Goal: Transaction & Acquisition: Purchase product/service

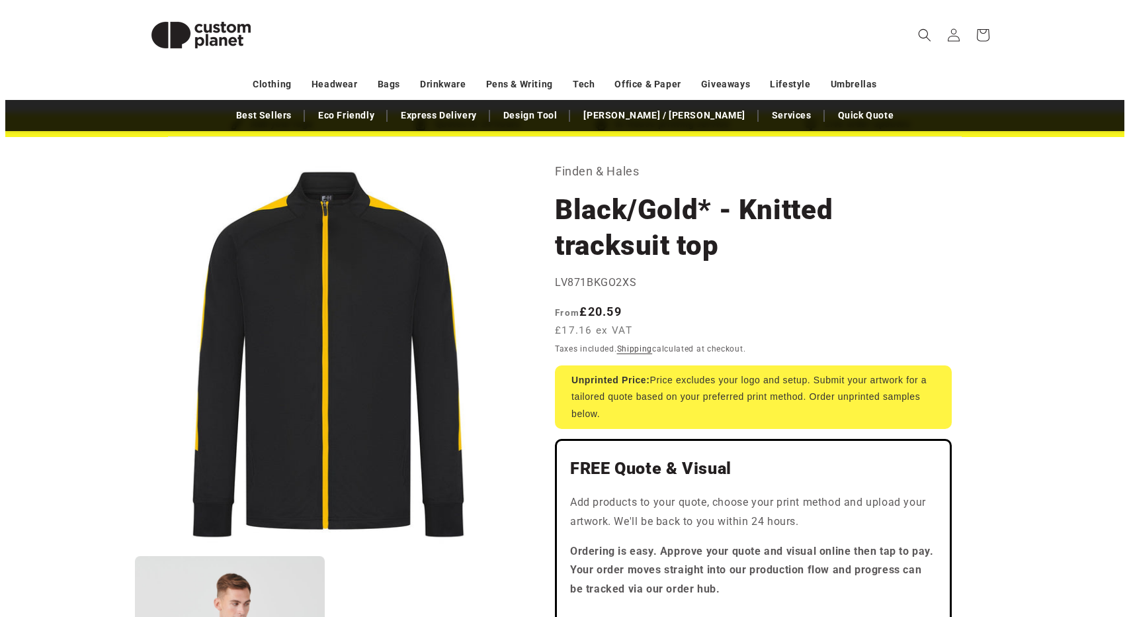
scroll to position [40, 0]
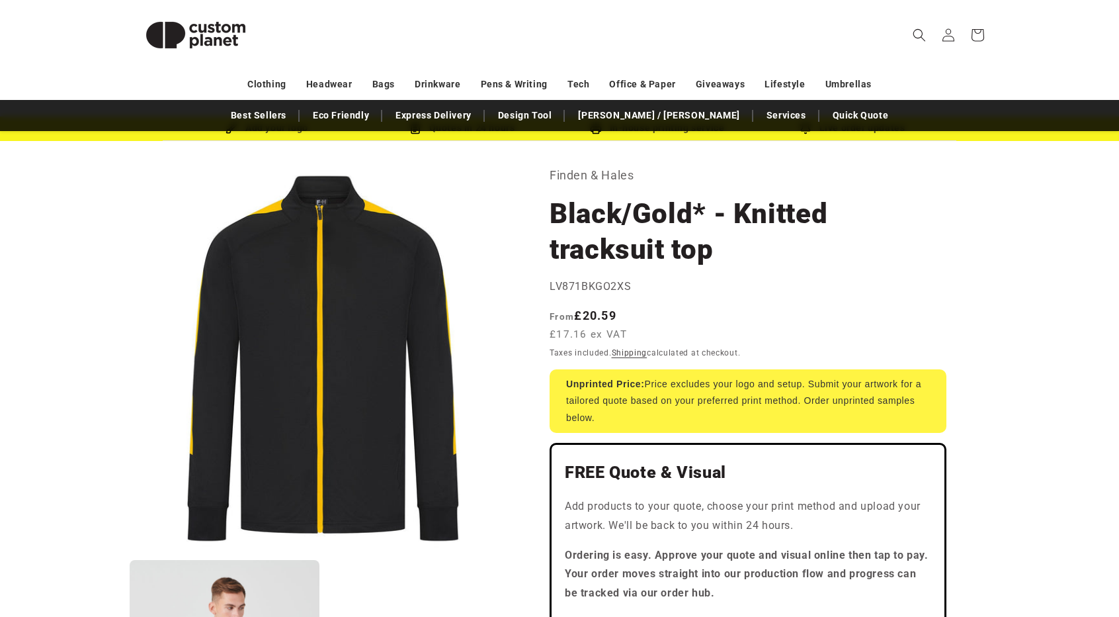
drag, startPoint x: 550, startPoint y: 249, endPoint x: 663, endPoint y: 256, distance: 112.7
click at [663, 256] on h1 "Black/Gold* - Knitted tracksuit top" at bounding box center [748, 231] width 397 height 71
click at [918, 28] on icon "Search" at bounding box center [919, 34] width 13 height 13
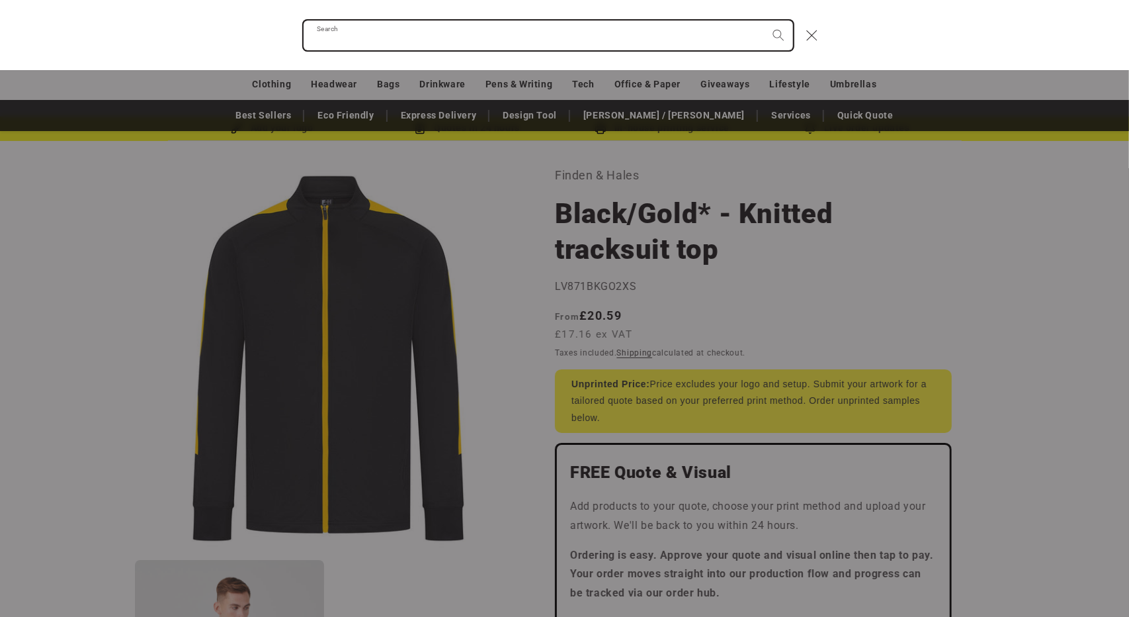
paste input "**********"
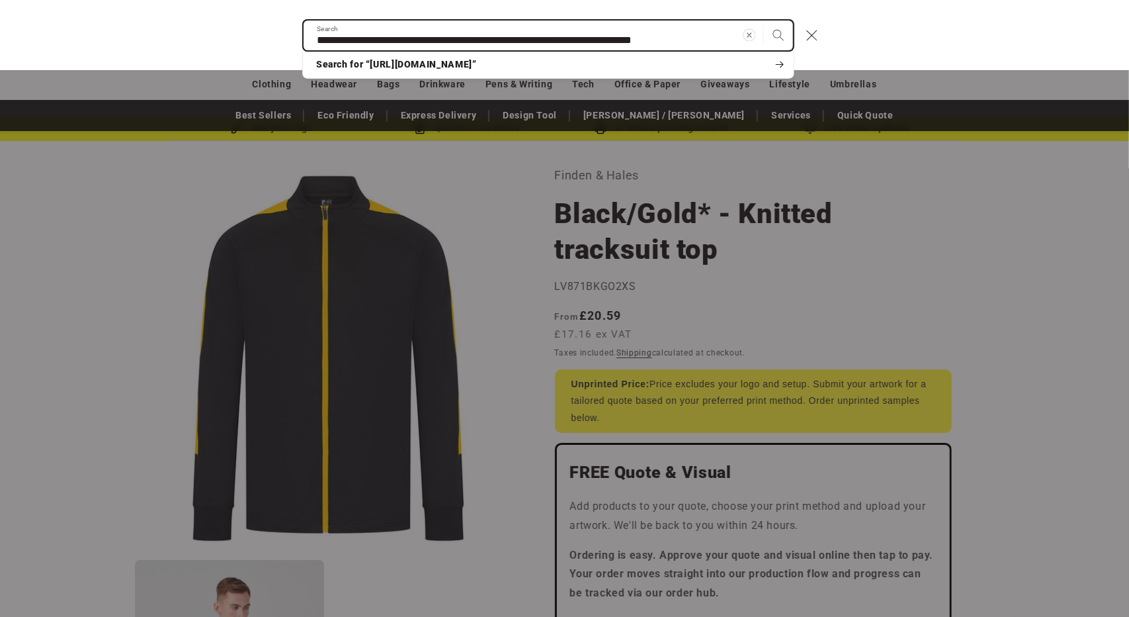
type input "**********"
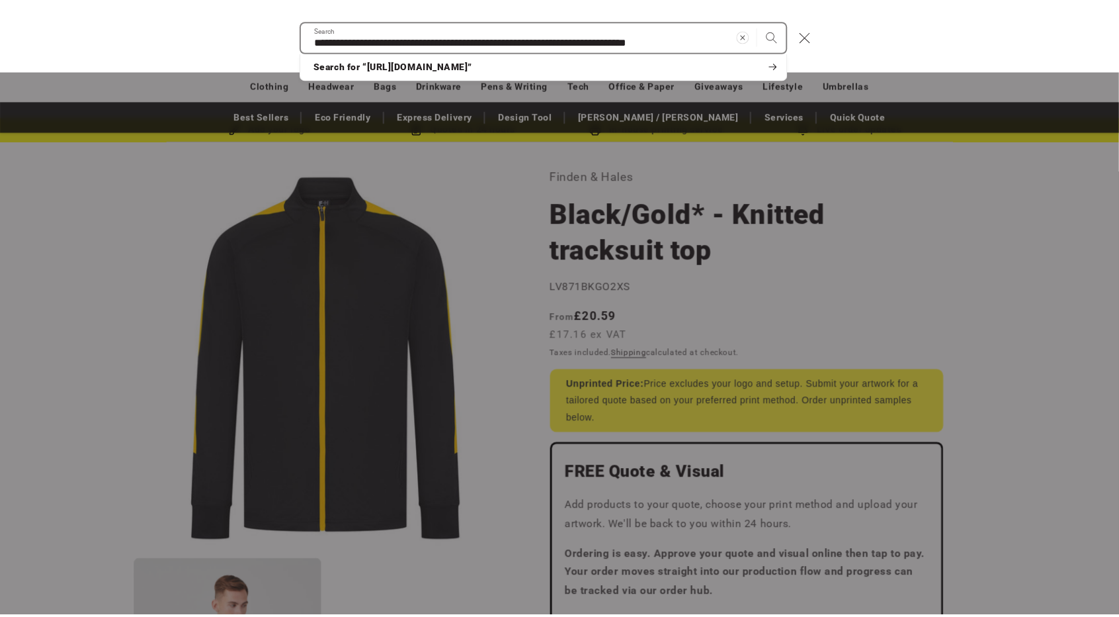
scroll to position [0, 0]
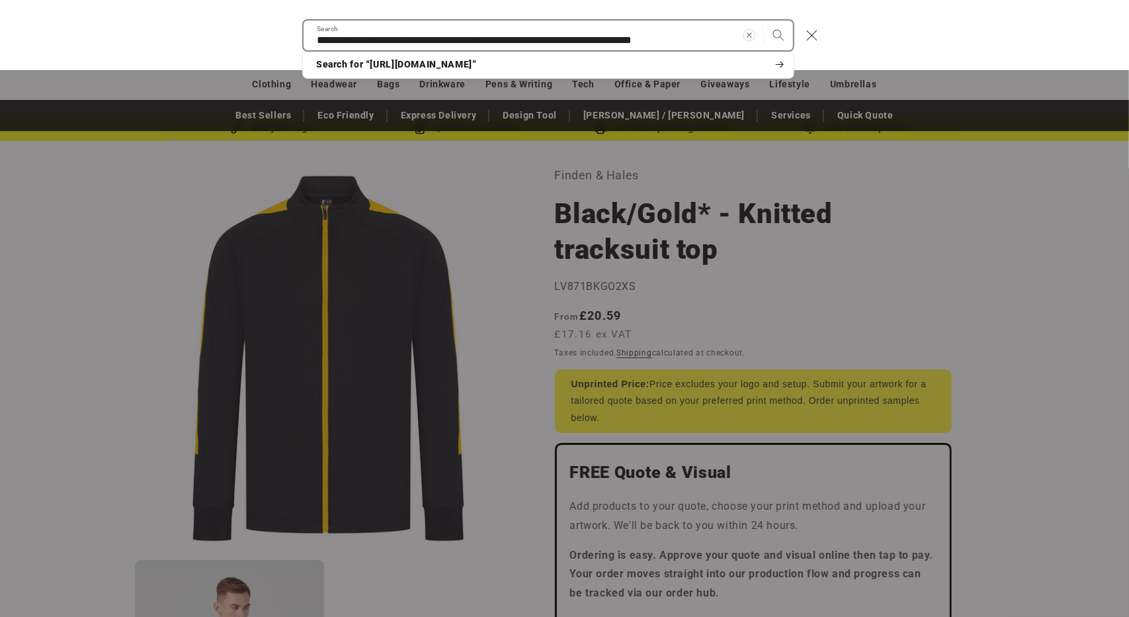
click at [742, 34] on span "Clear search term" at bounding box center [750, 34] width 17 height 17
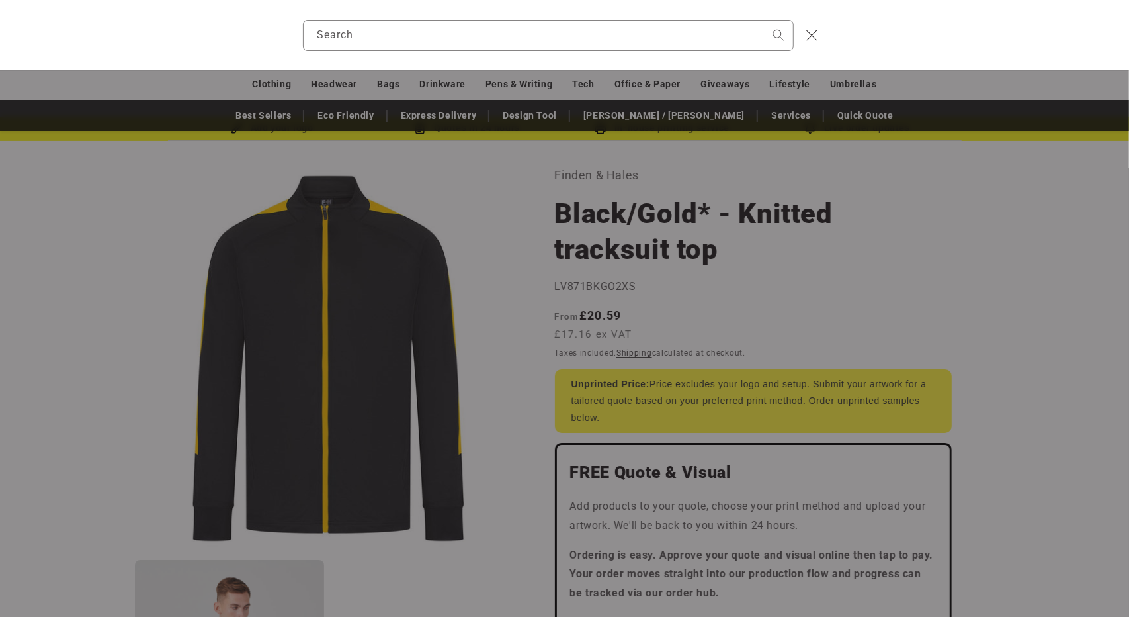
click at [0, 35] on div "Search" at bounding box center [0, 35] width 0 height 0
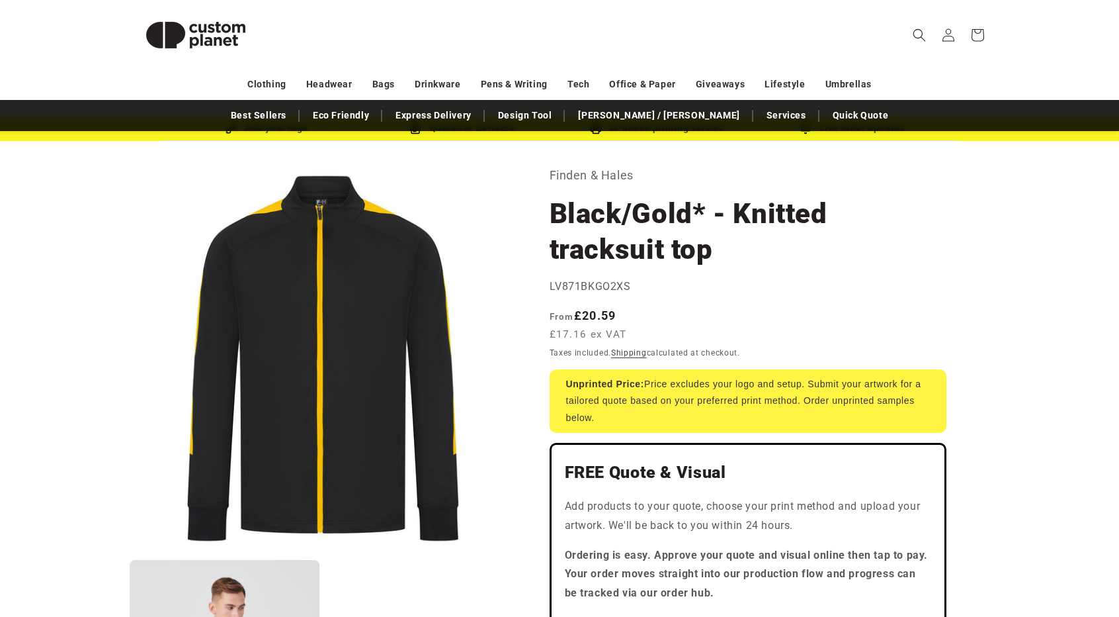
click at [604, 178] on p "Finden & Hales" at bounding box center [748, 175] width 397 height 21
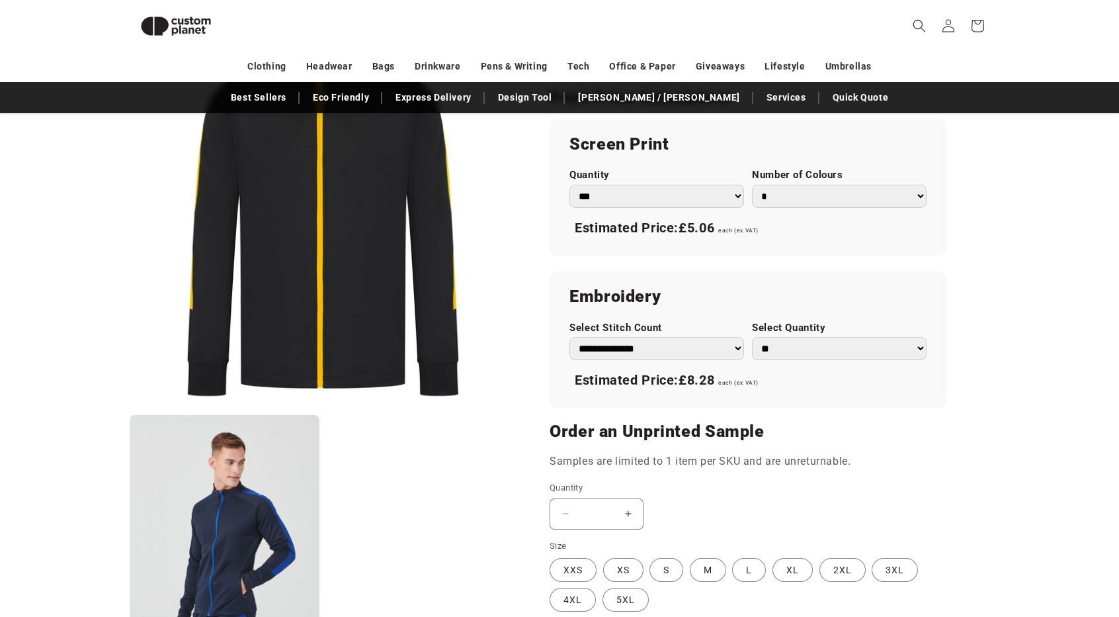
scroll to position [531, 0]
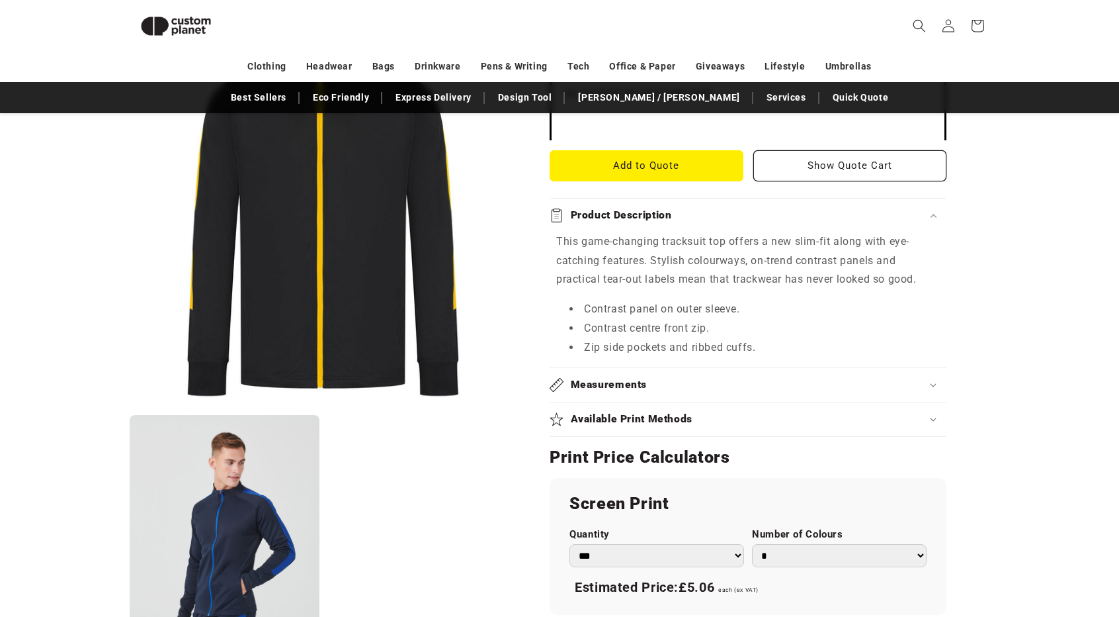
drag, startPoint x: 1115, startPoint y: 230, endPoint x: 1118, endPoint y: 223, distance: 7.7
click at [1118, 223] on product-info "Skip to product information Open media 1 in modal Open media 2 in modal NaN / o…" at bounding box center [559, 387] width 1119 height 1510
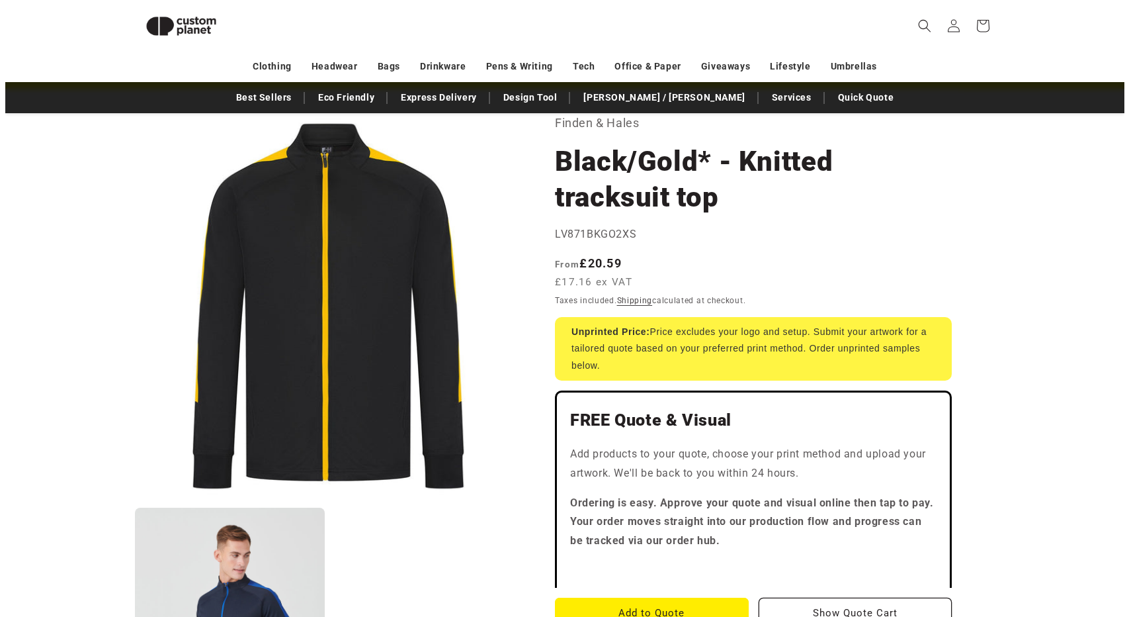
scroll to position [0, 0]
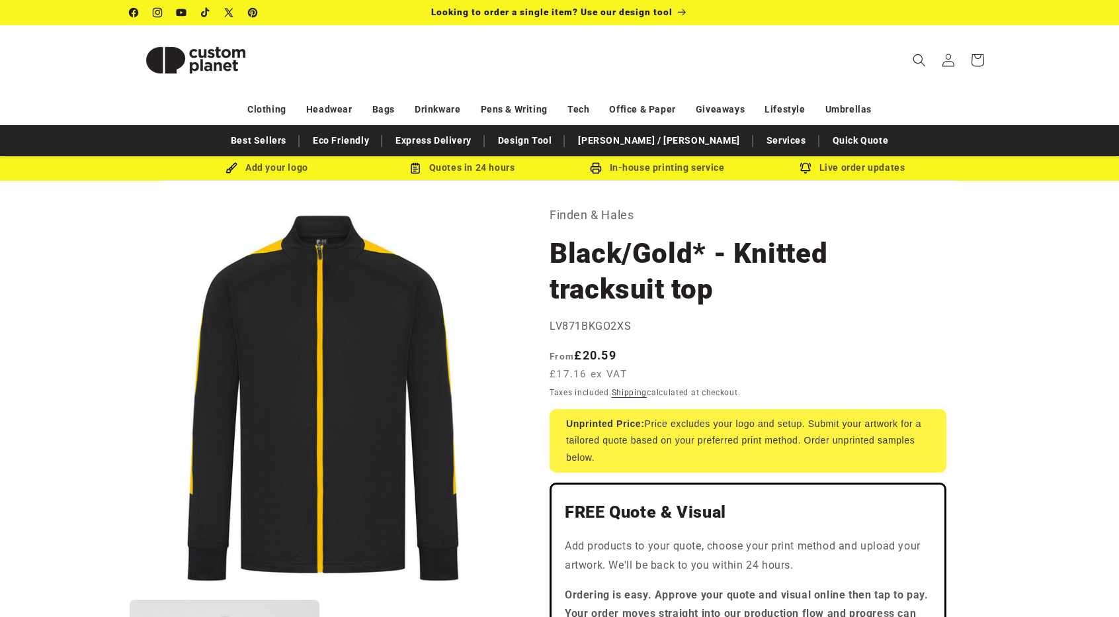
click at [566, 214] on p "Finden & Hales" at bounding box center [748, 214] width 397 height 21
click at [916, 60] on icon "Search" at bounding box center [919, 60] width 14 height 14
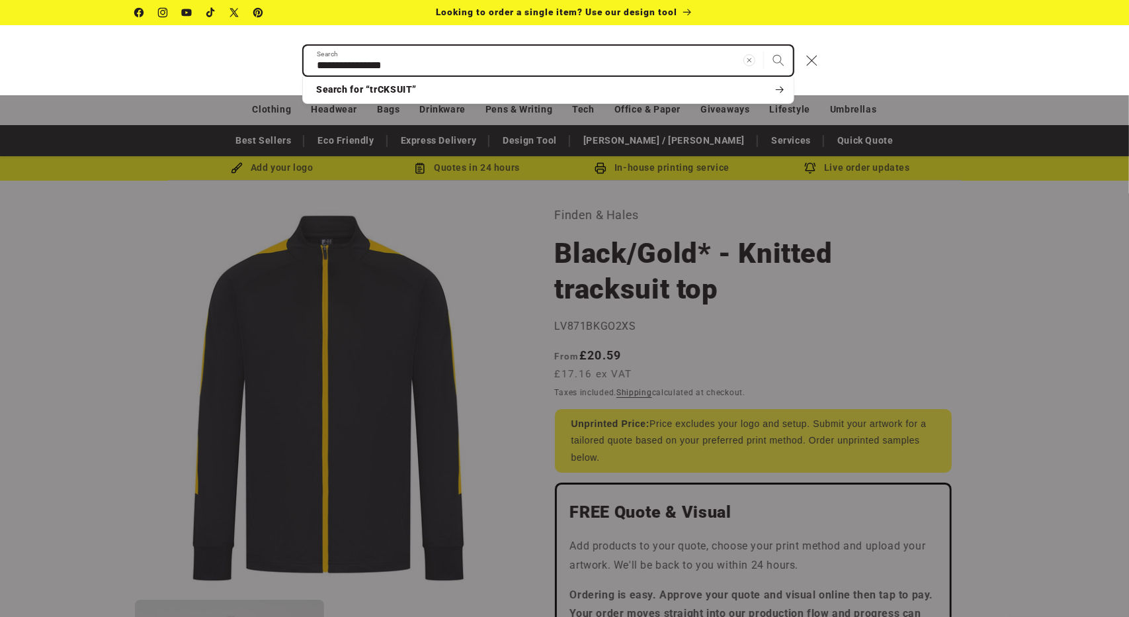
type input "**********"
click at [764, 46] on button "Search" at bounding box center [778, 60] width 29 height 29
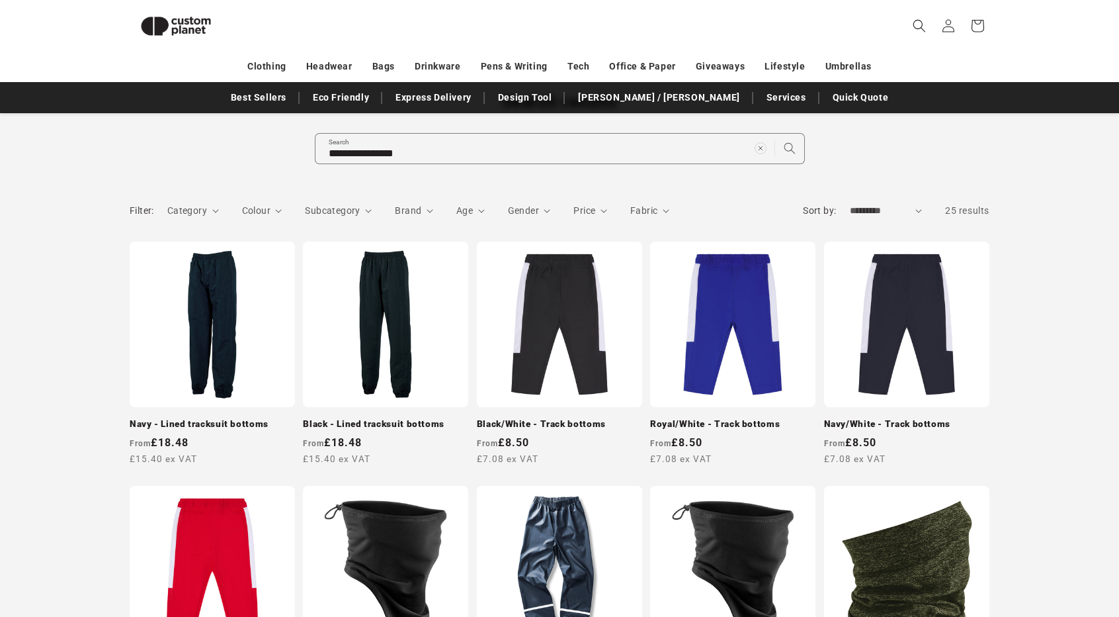
scroll to position [114, 0]
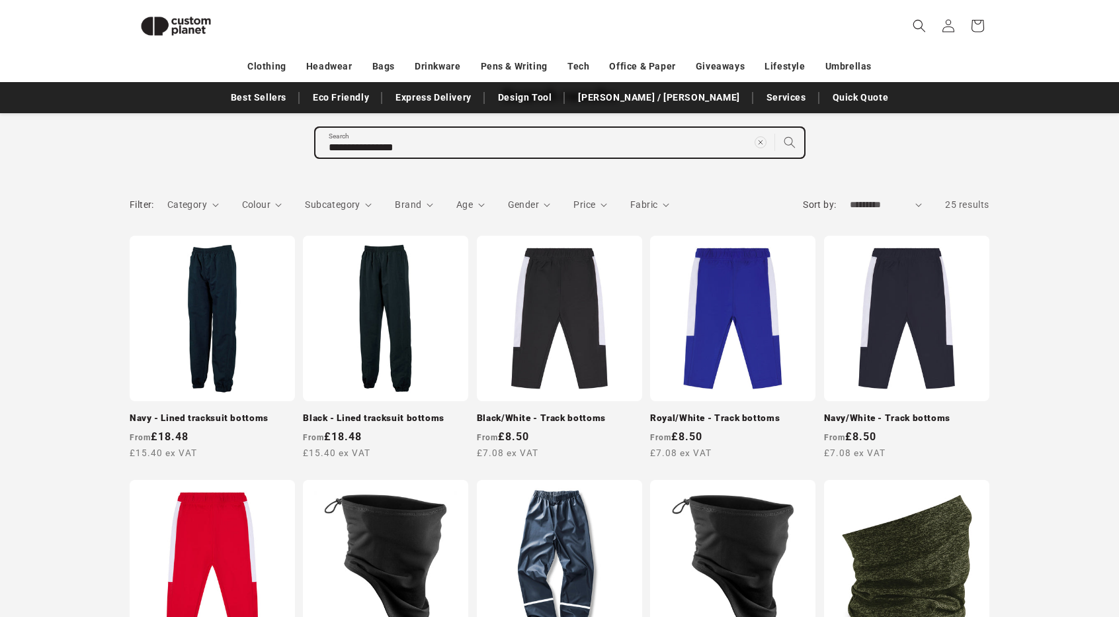
click at [343, 148] on input "**********" at bounding box center [560, 143] width 489 height 30
type input "**********"
click button "Search for “trACKSUIT BOTTOMS”" at bounding box center [0, 0] width 0 height 0
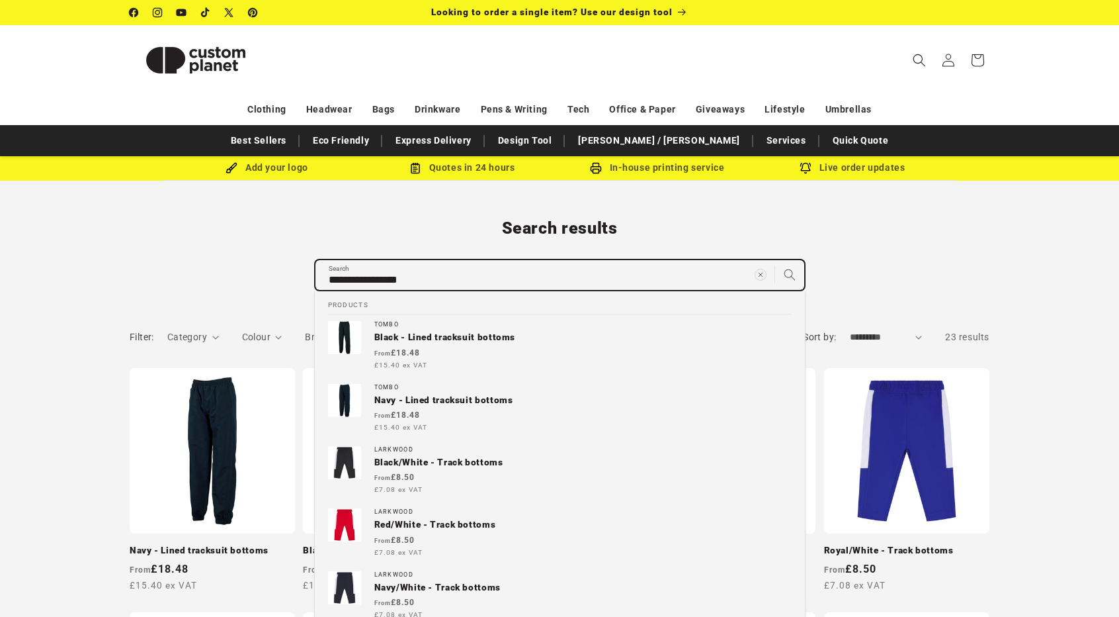
drag, startPoint x: 568, startPoint y: 275, endPoint x: 225, endPoint y: 264, distance: 342.9
click at [225, 264] on div "**********" at bounding box center [560, 254] width 926 height 72
type input "*"
type input "**"
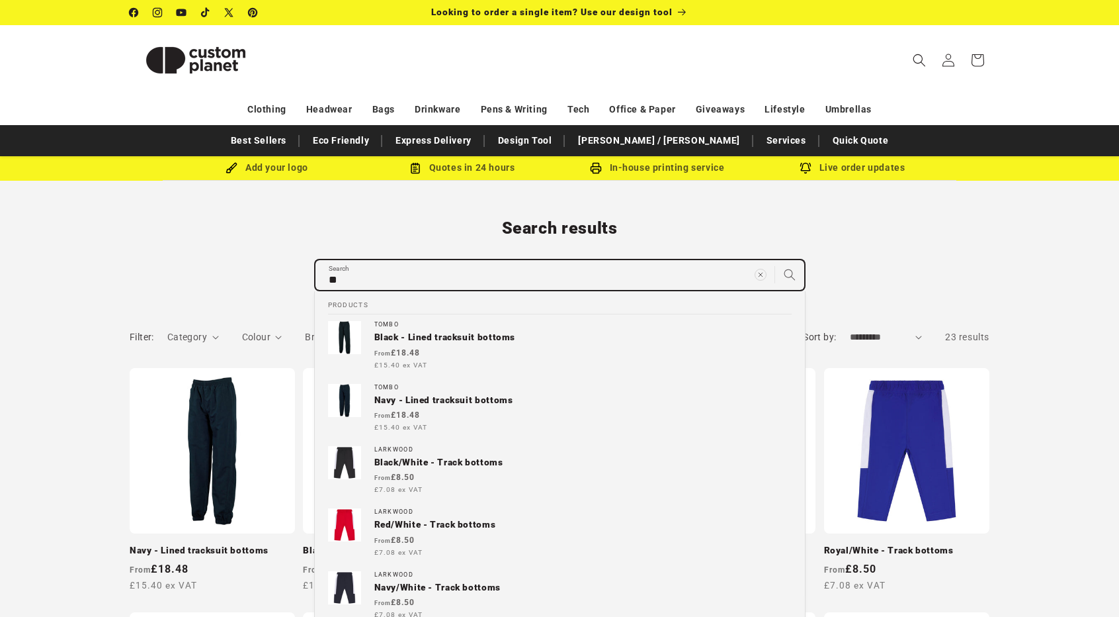
type input "***"
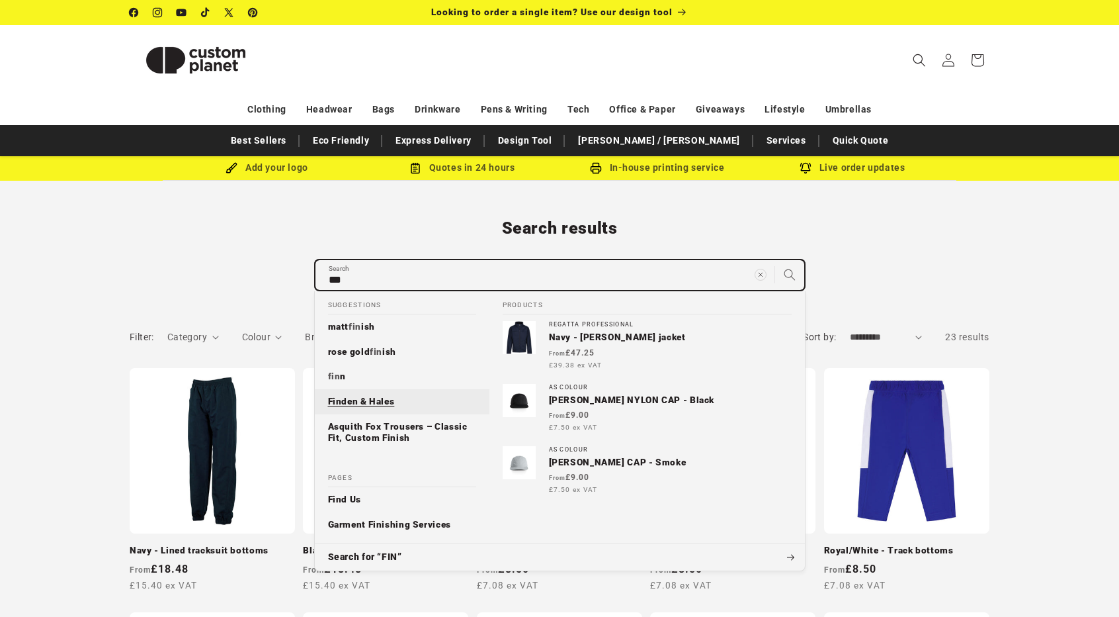
type input "***"
click at [349, 398] on p "Finden & Hales" at bounding box center [361, 402] width 67 height 12
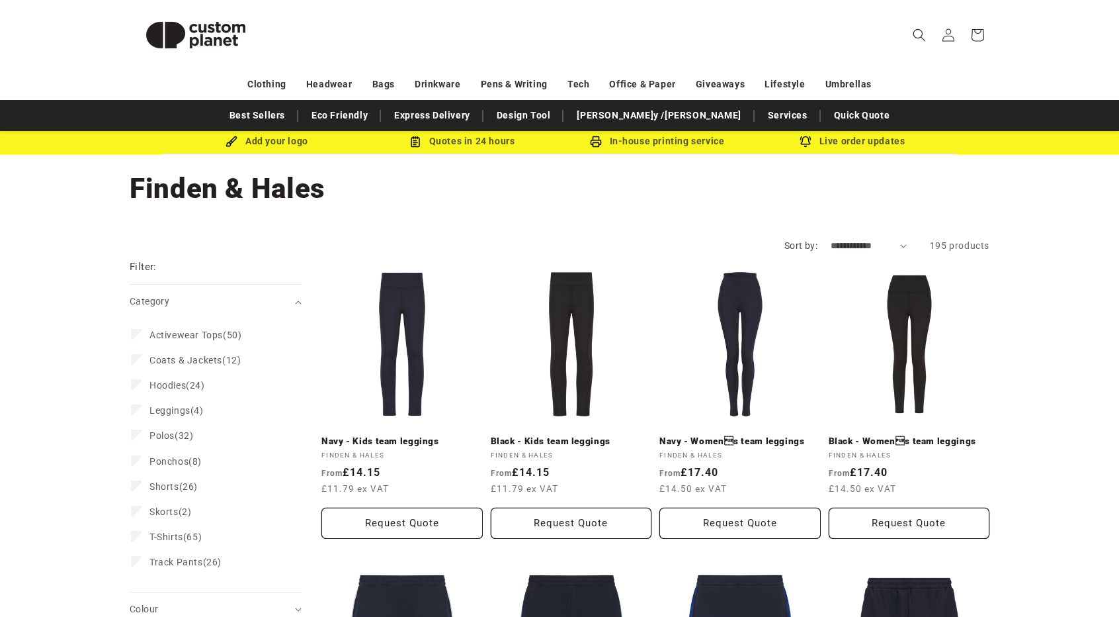
scroll to position [79, 0]
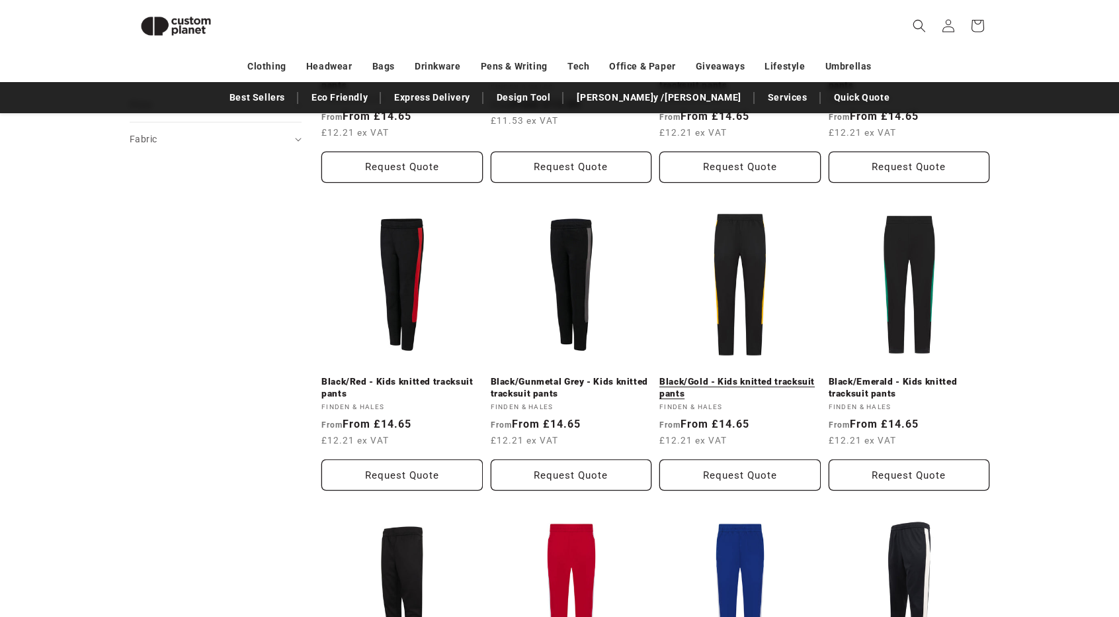
scroll to position [697, 0]
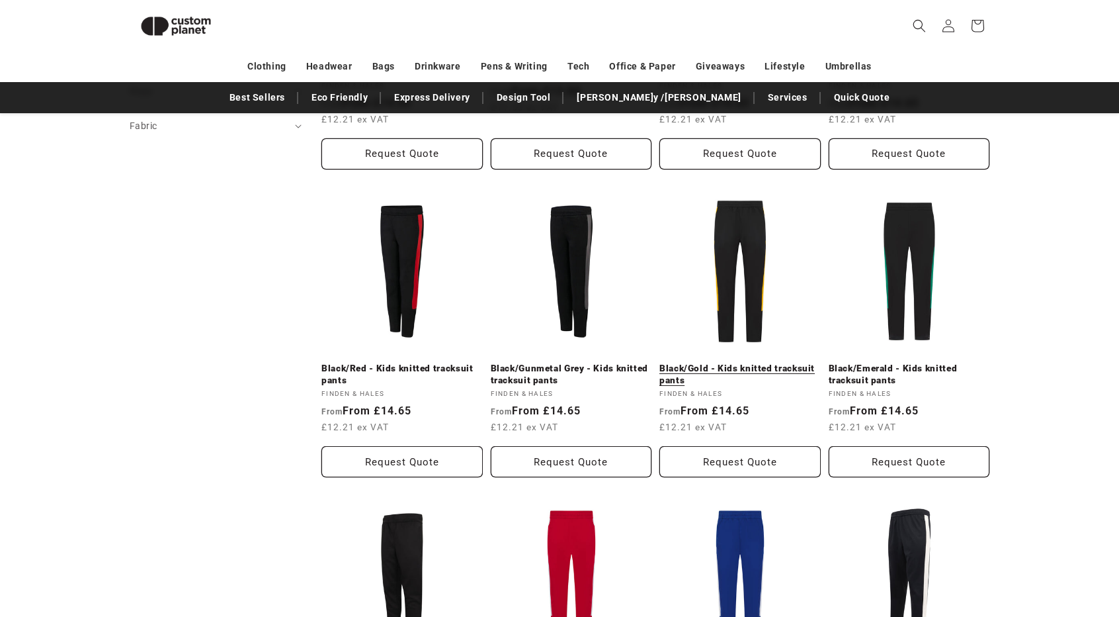
click at [728, 371] on link "Black/Gold - Kids knitted tracksuit pants" at bounding box center [740, 374] width 161 height 23
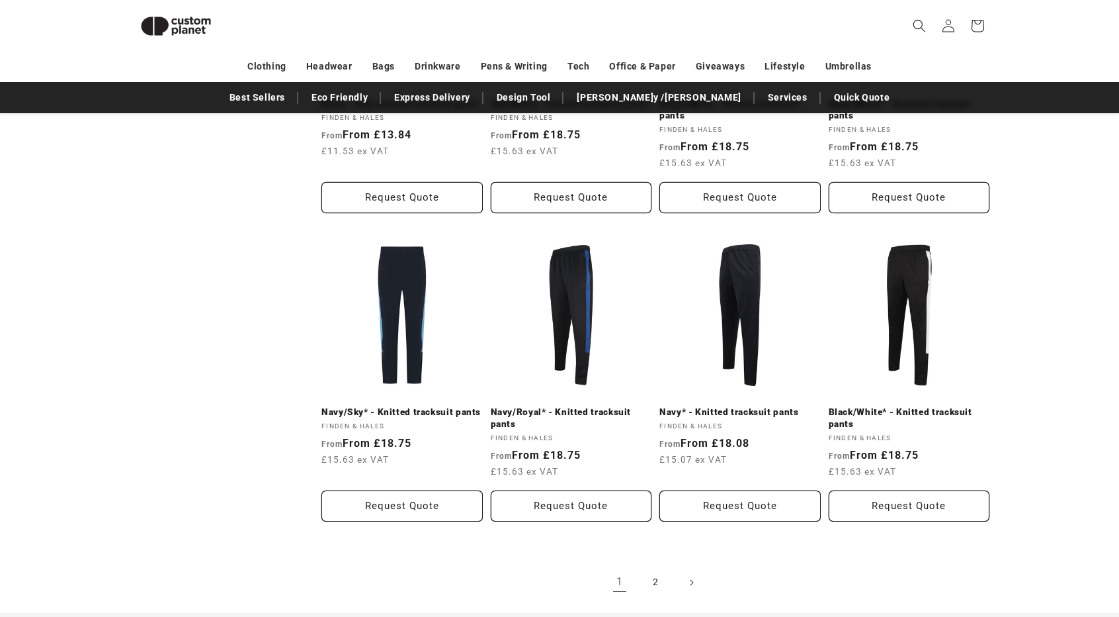
scroll to position [1293, 0]
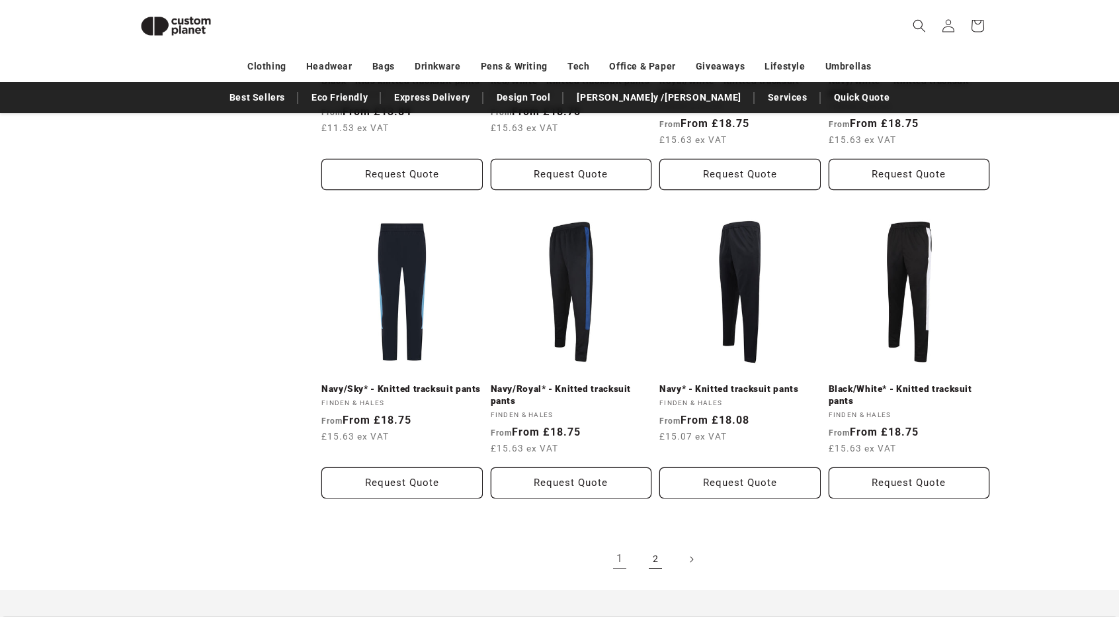
click at [650, 556] on link "2" at bounding box center [655, 558] width 29 height 29
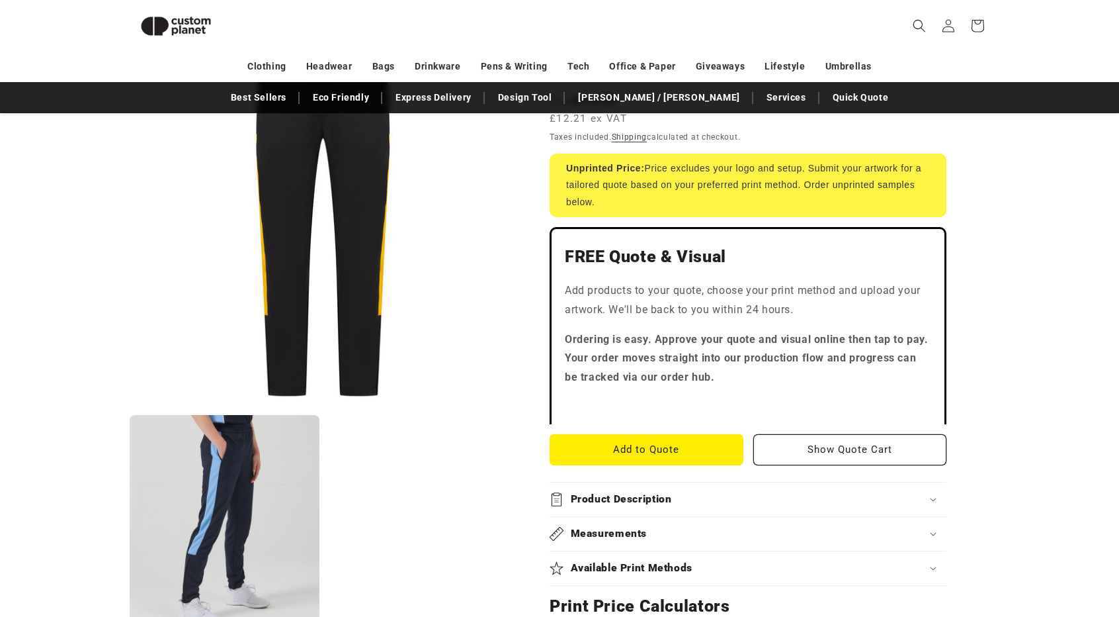
scroll to position [244, 0]
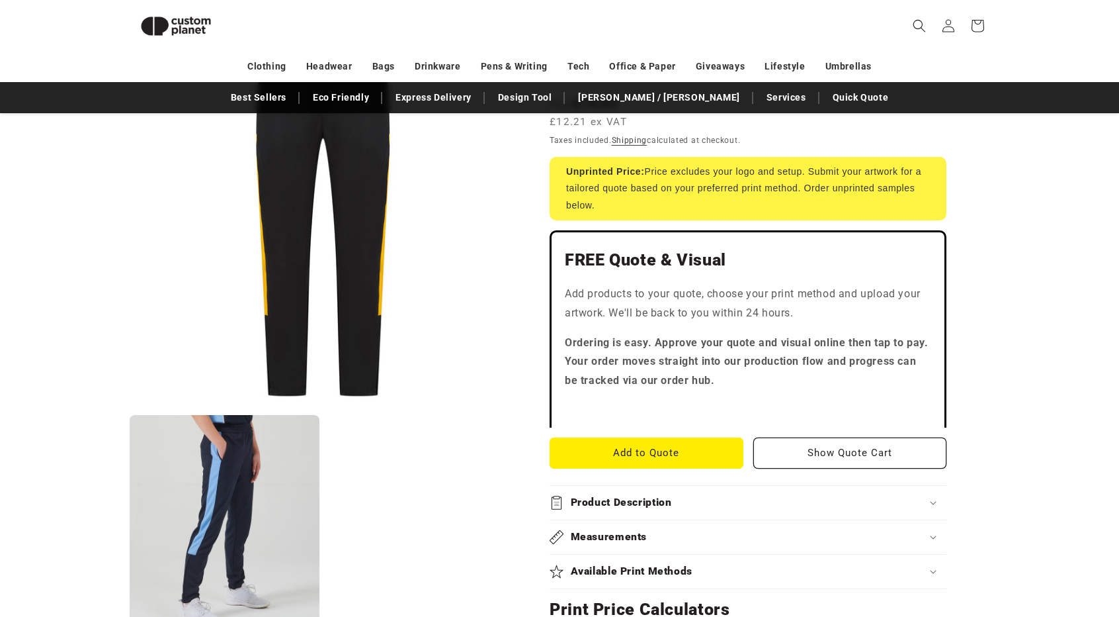
click at [634, 533] on h2 "Measurements" at bounding box center [609, 537] width 77 height 14
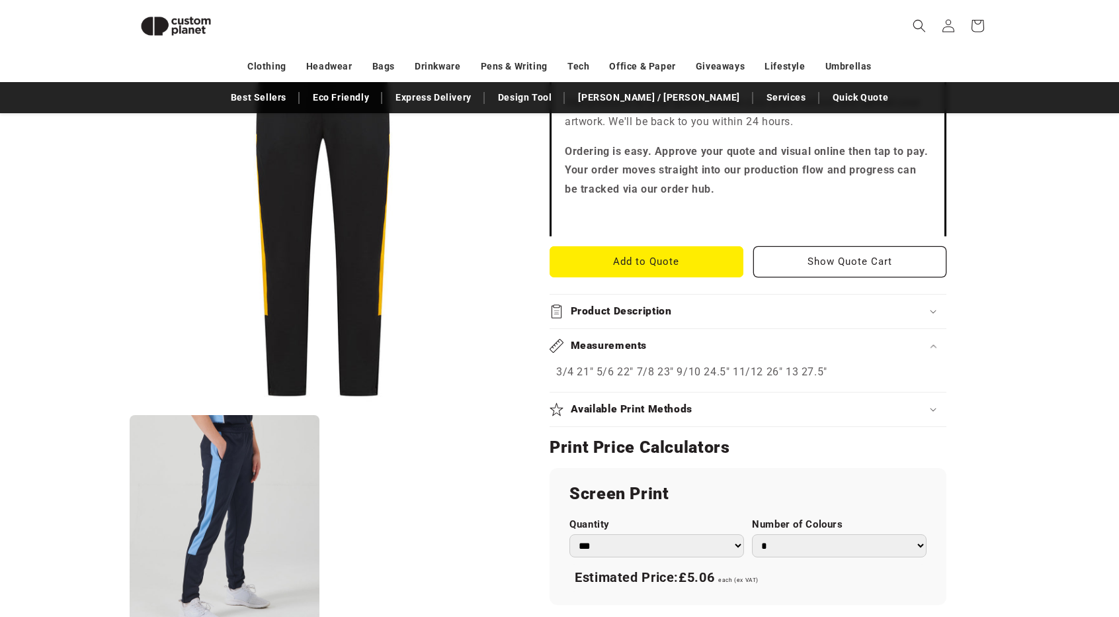
scroll to position [491, 0]
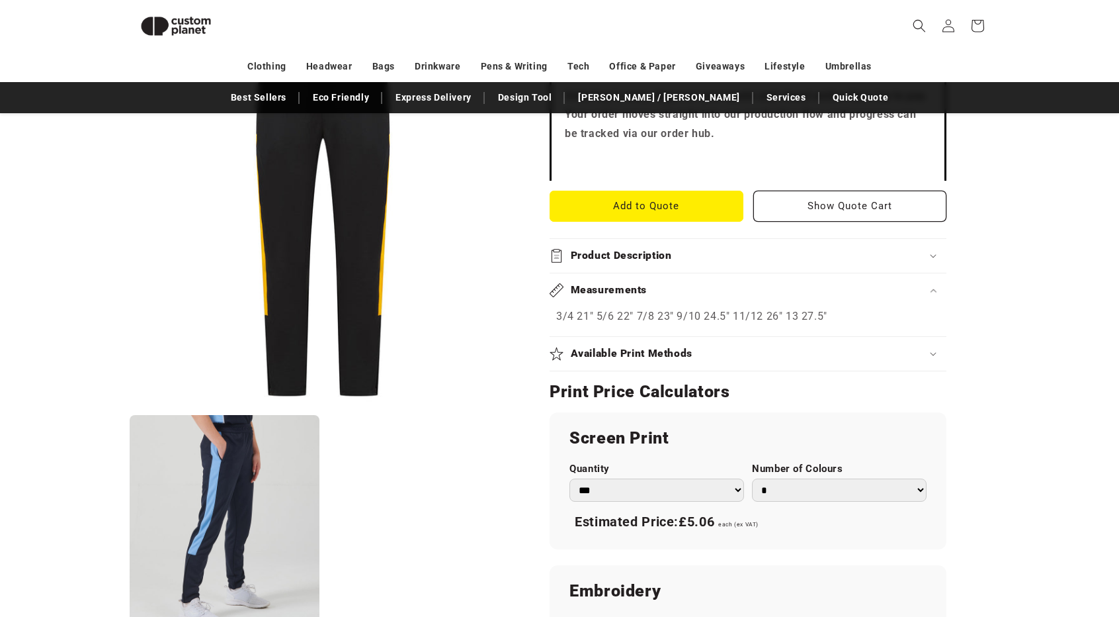
click at [784, 261] on summary "Product Description" at bounding box center [748, 256] width 397 height 34
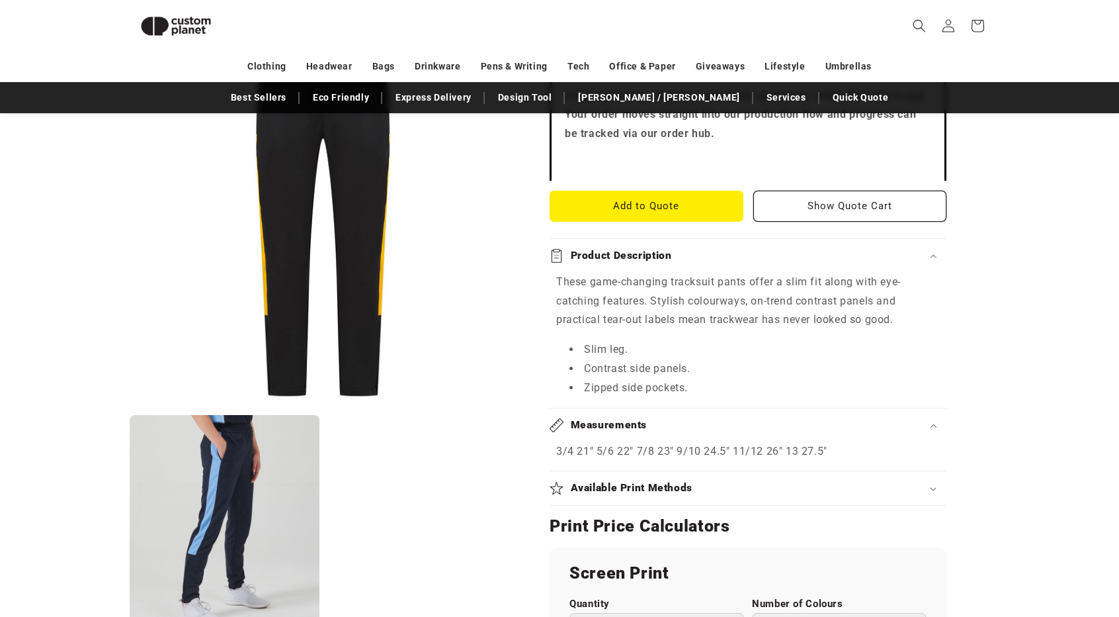
click at [784, 261] on summary "Product Description" at bounding box center [748, 256] width 397 height 34
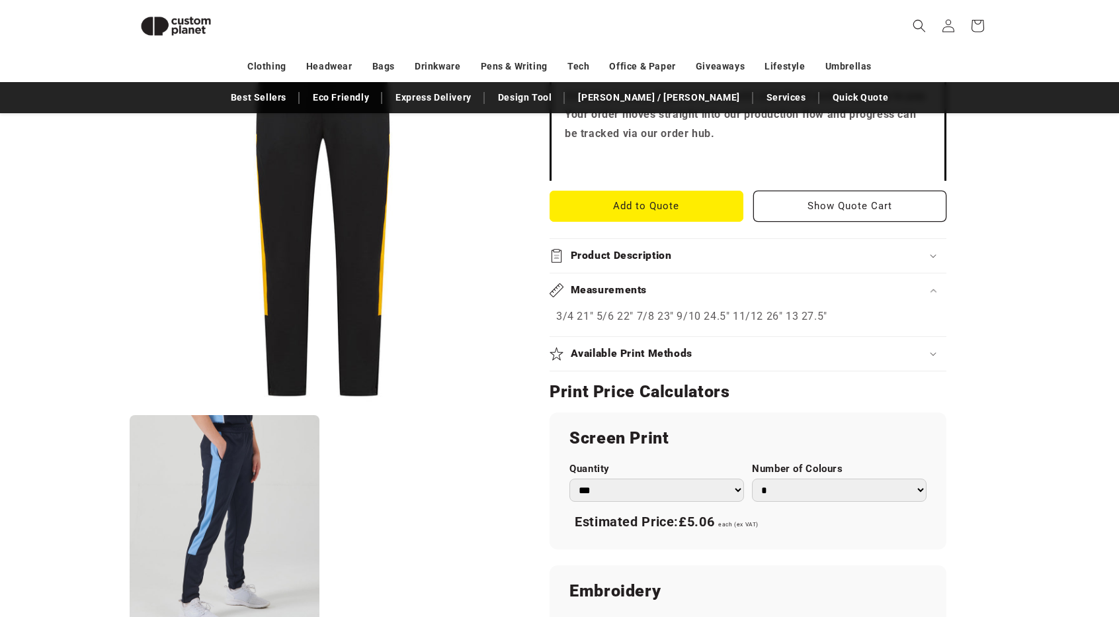
click at [838, 359] on summary "Available Print Methods" at bounding box center [748, 354] width 397 height 34
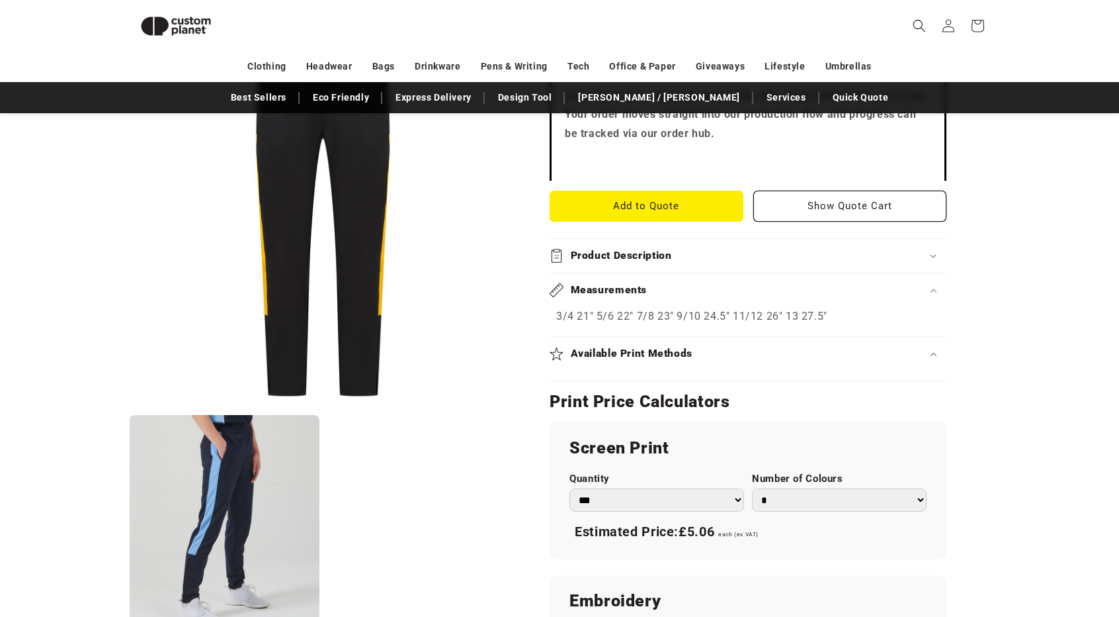
click at [874, 355] on div "Available Print Methods" at bounding box center [748, 354] width 397 height 14
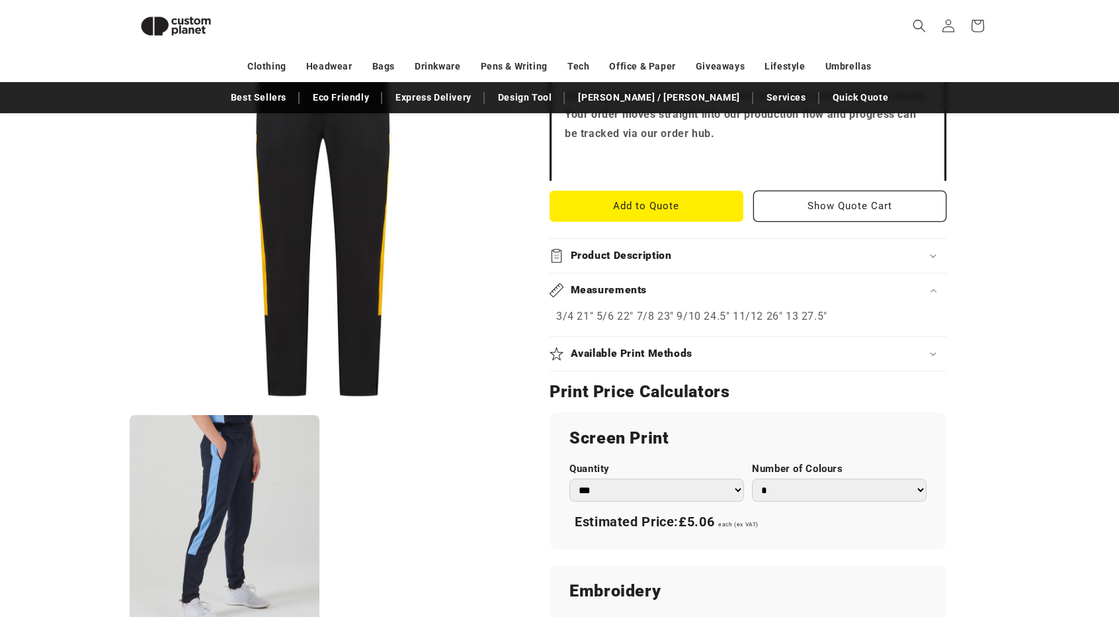
click at [750, 288] on div "Measurements" at bounding box center [748, 290] width 397 height 14
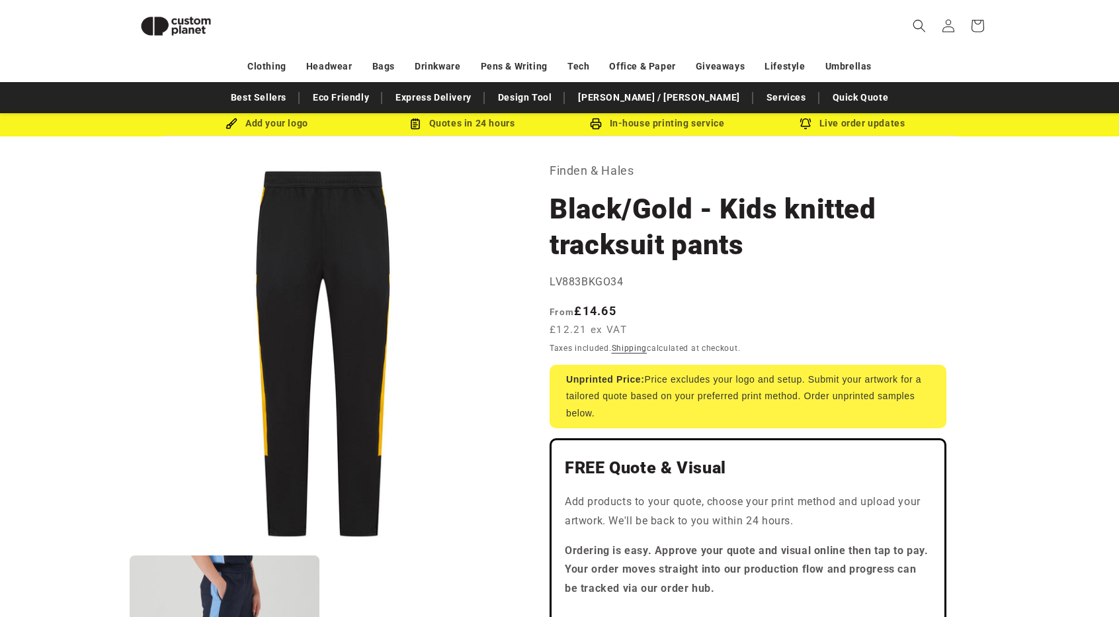
scroll to position [12, 0]
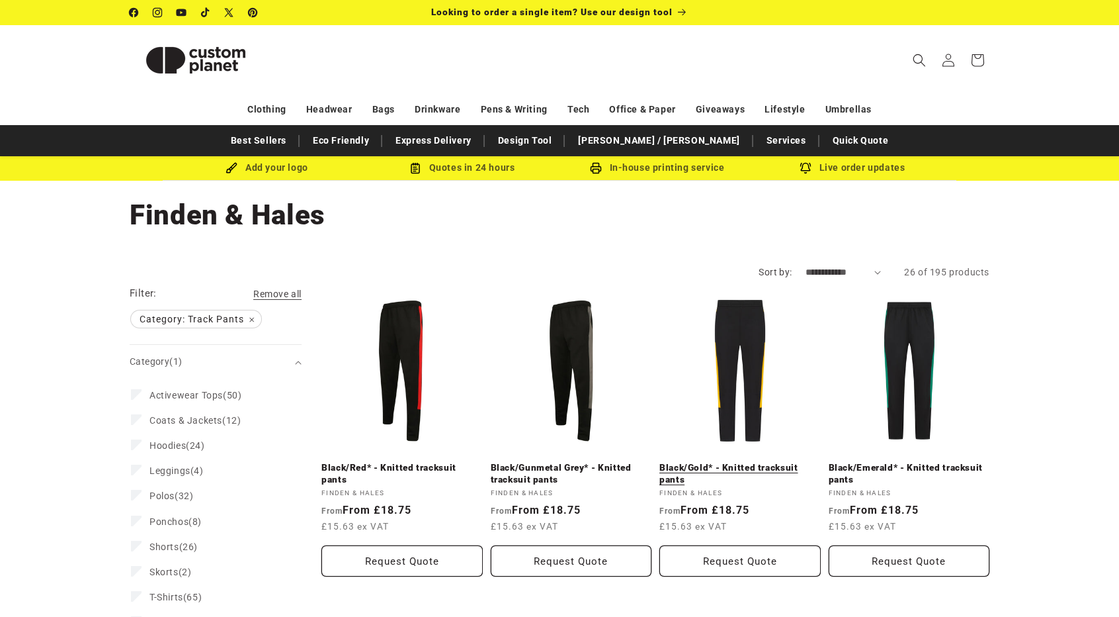
click at [704, 462] on link "Black/Gold* - Knitted tracksuit pants" at bounding box center [740, 473] width 161 height 23
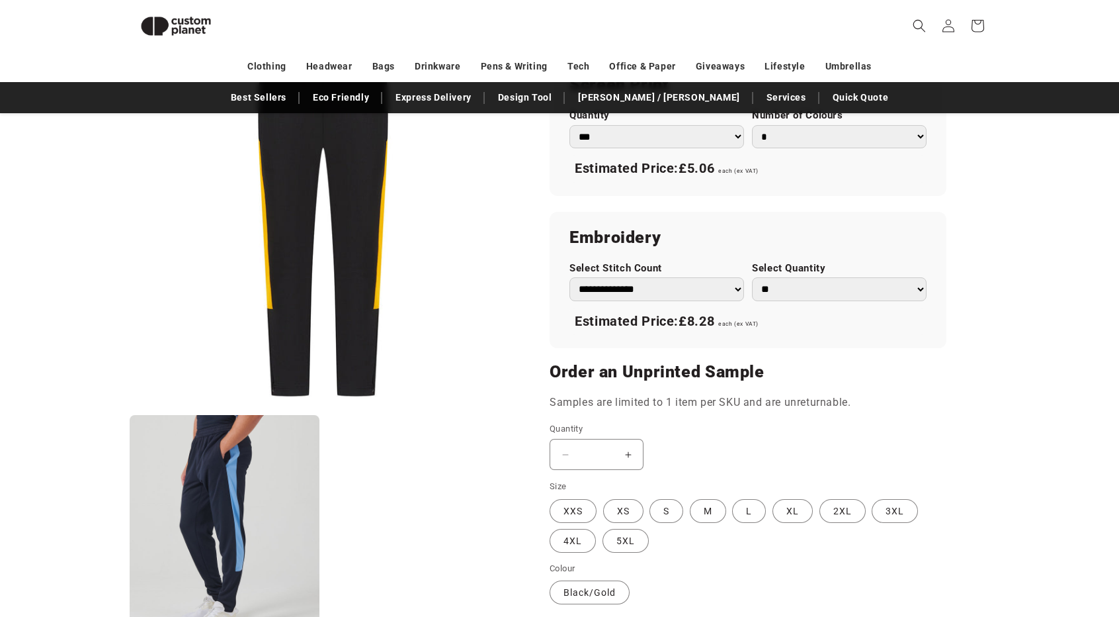
scroll to position [817, 0]
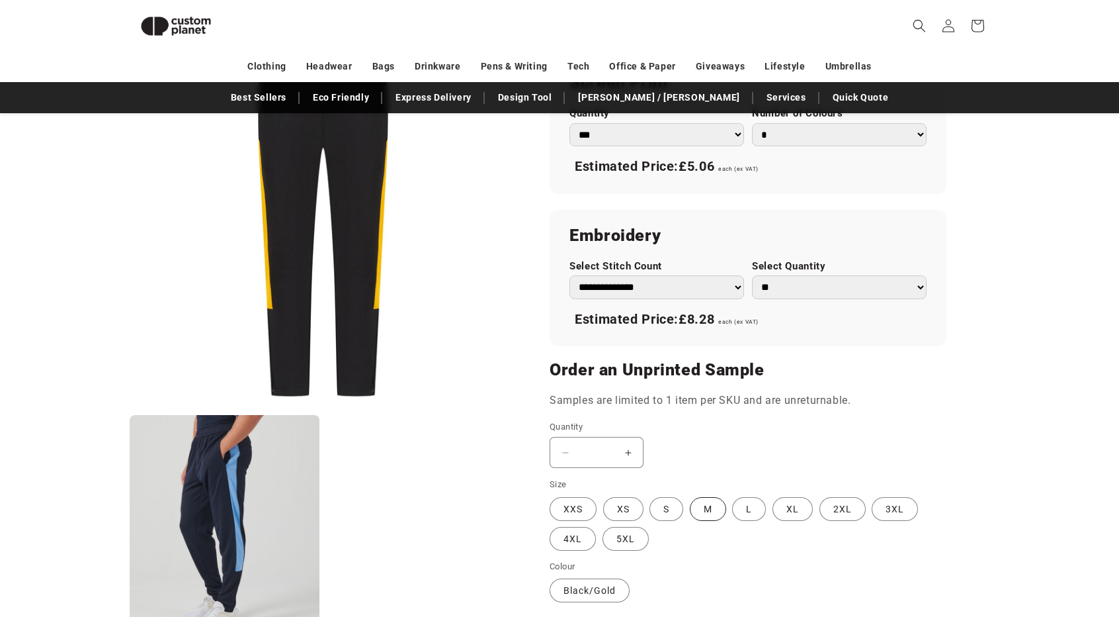
click at [704, 503] on label "M Variant sold out or unavailable" at bounding box center [708, 509] width 36 height 24
click at [740, 506] on label "L Variant sold out or unavailable" at bounding box center [749, 509] width 34 height 24
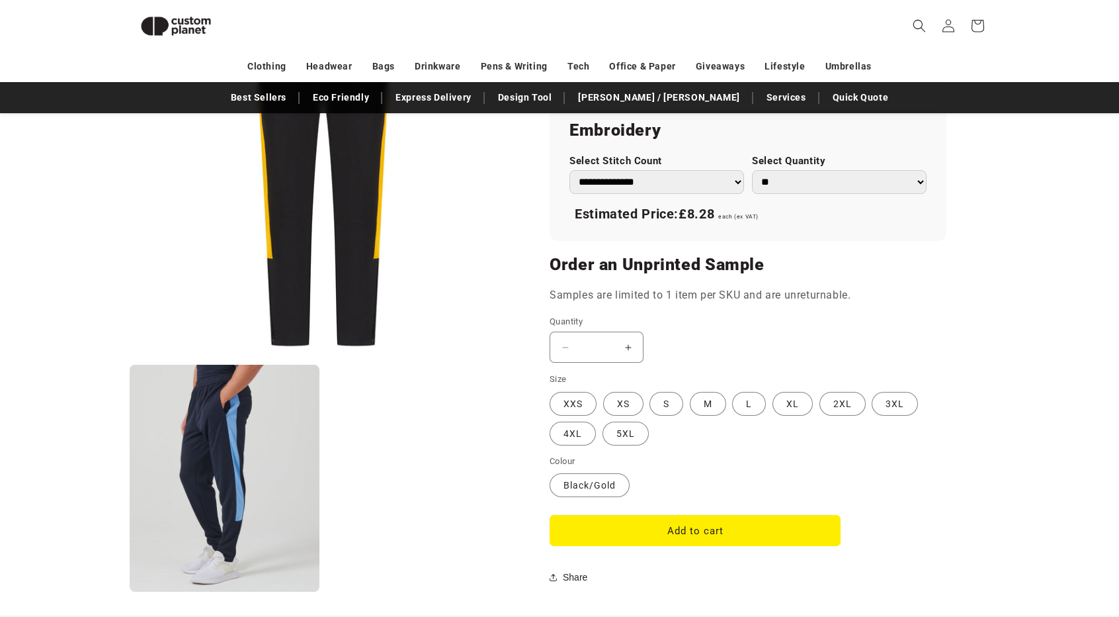
scroll to position [988, 0]
